Goal: Answer question/provide support: Share knowledge or assist other users

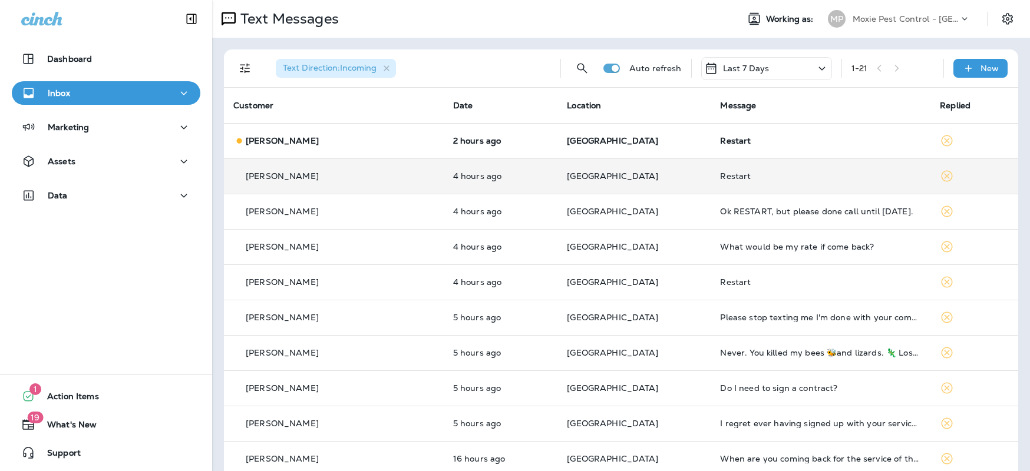
click at [369, 184] on td "[PERSON_NAME]" at bounding box center [334, 176] width 220 height 35
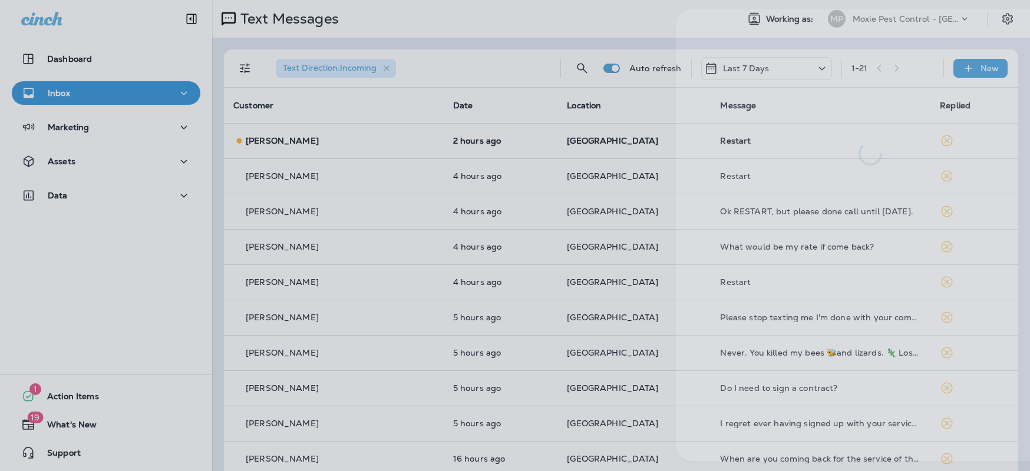
click at [173, 305] on div at bounding box center [565, 235] width 1030 height 471
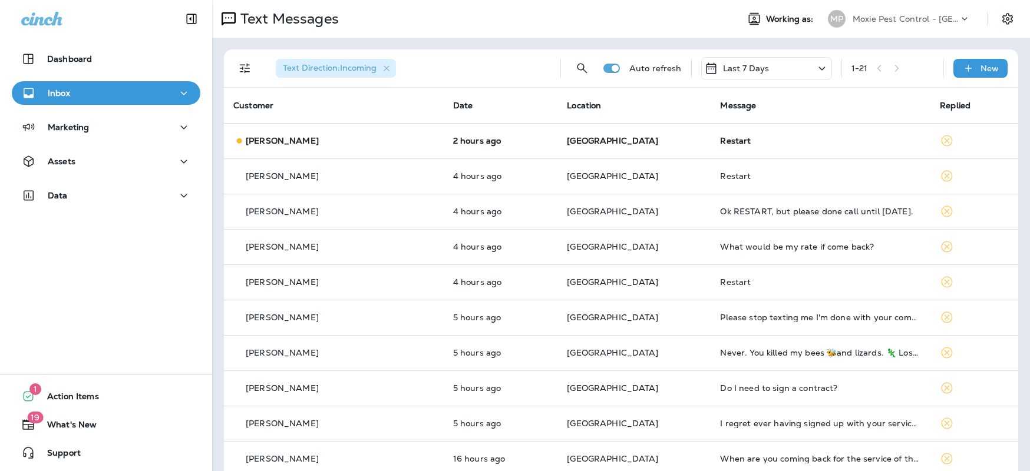
click at [959, 18] on icon at bounding box center [965, 19] width 12 height 12
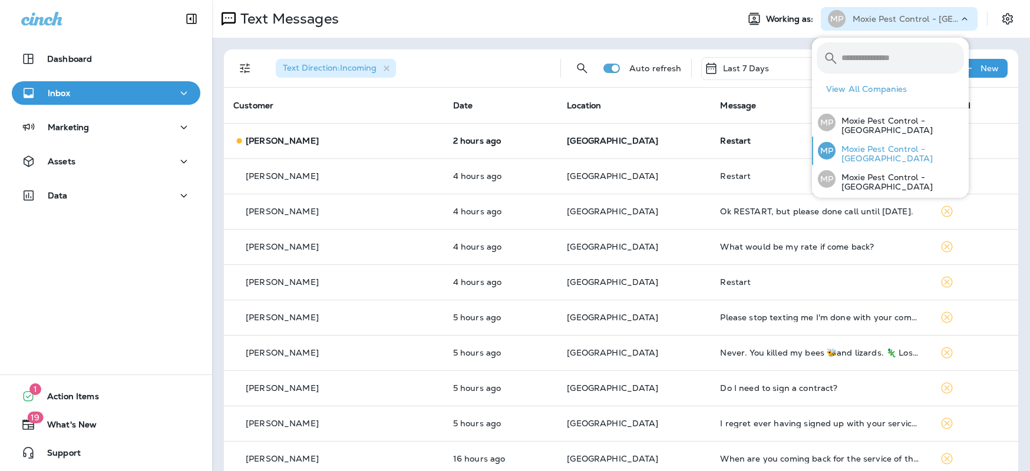
click at [893, 153] on p "Moxie Pest Control - [GEOGRAPHIC_DATA]" at bounding box center [900, 153] width 128 height 19
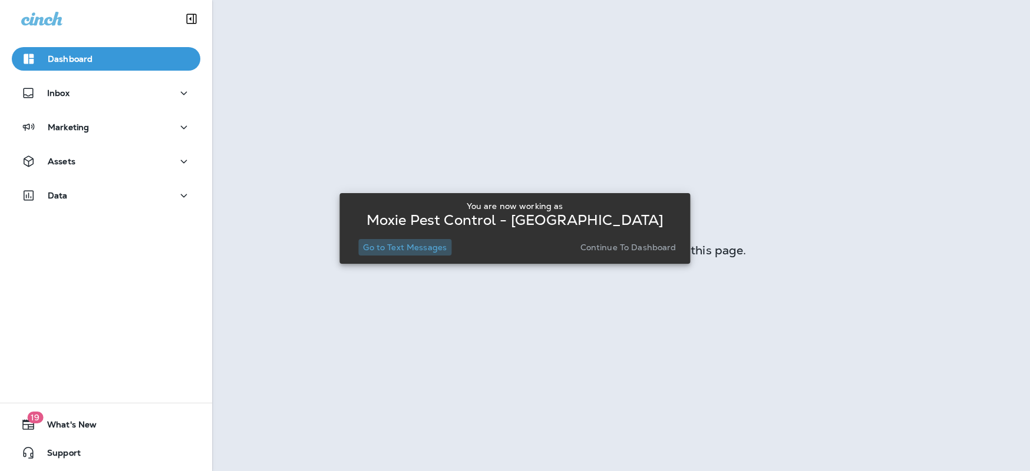
click at [423, 248] on p "Go to Text Messages" at bounding box center [405, 247] width 84 height 9
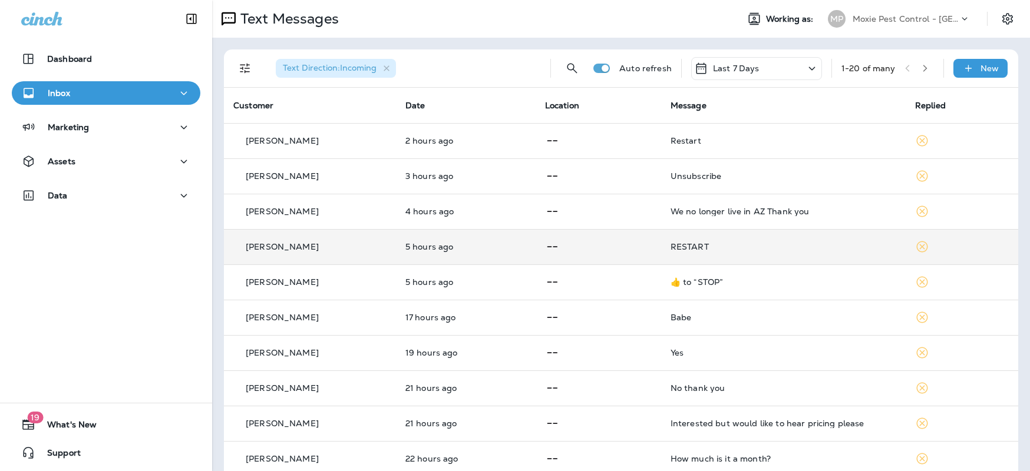
click at [372, 242] on div "[PERSON_NAME]" at bounding box center [309, 247] width 153 height 12
